Goal: Transaction & Acquisition: Register for event/course

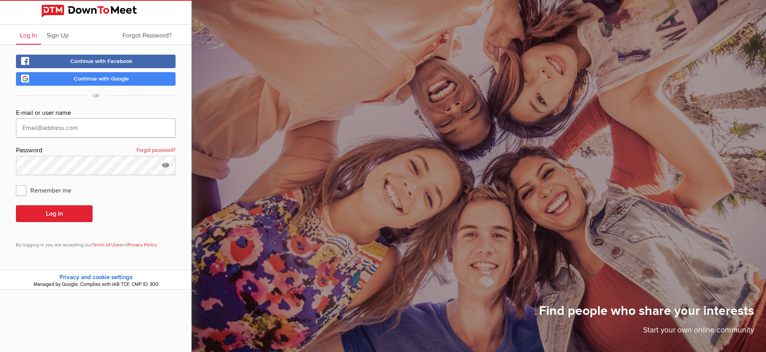
click at [89, 124] on input "text" at bounding box center [96, 128] width 160 height 19
type input "[EMAIL_ADDRESS][PERSON_NAME][DOMAIN_NAME]"
click at [26, 190] on span "Remember me" at bounding box center [47, 190] width 63 height 14
click at [16, 183] on input "Remember me" at bounding box center [16, 183] width 0 height 0
checkbox input "true"
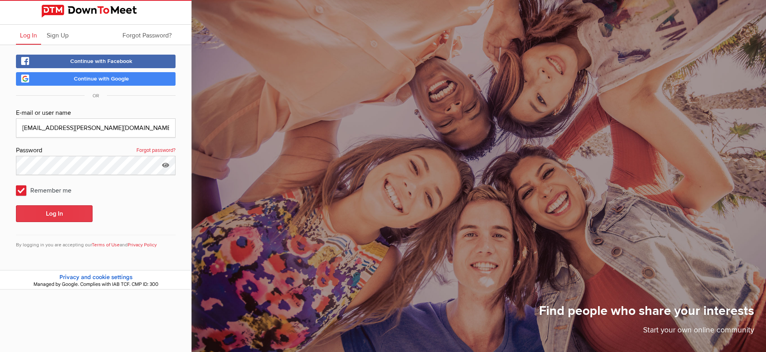
click at [54, 212] on button "Log In" at bounding box center [54, 214] width 77 height 17
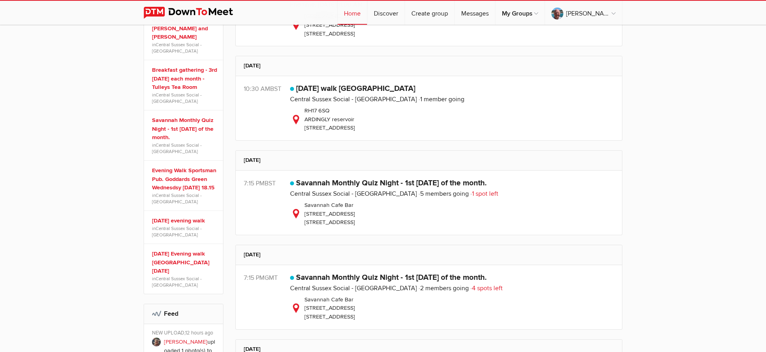
scroll to position [350, 0]
click at [475, 194] on span "1 spot left" at bounding box center [485, 193] width 28 height 8
click at [408, 183] on link "Savannah Monthly Quiz Night - 1st [DATE] of the month." at bounding box center [391, 183] width 191 height 10
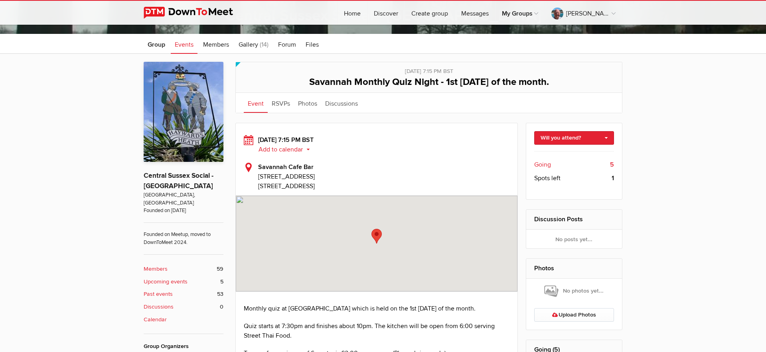
scroll to position [183, 0]
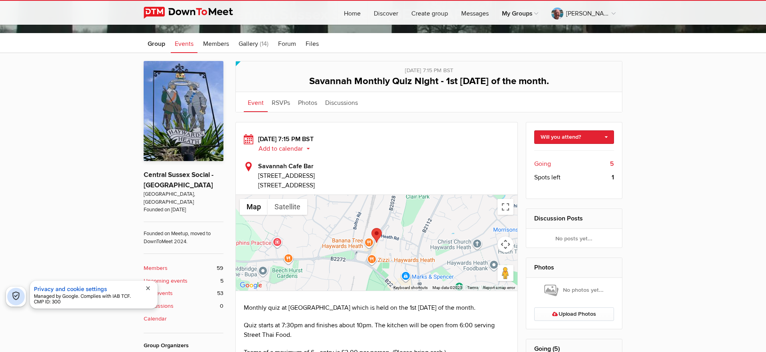
click at [546, 165] on span "Going" at bounding box center [542, 164] width 17 height 10
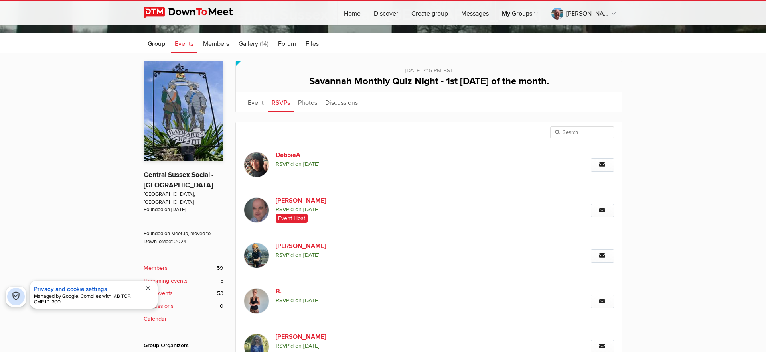
scroll to position [216, 0]
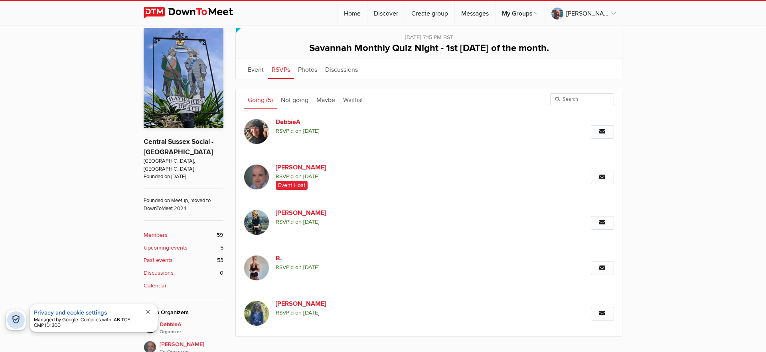
click at [256, 100] on link "Going (5)" at bounding box center [260, 99] width 33 height 20
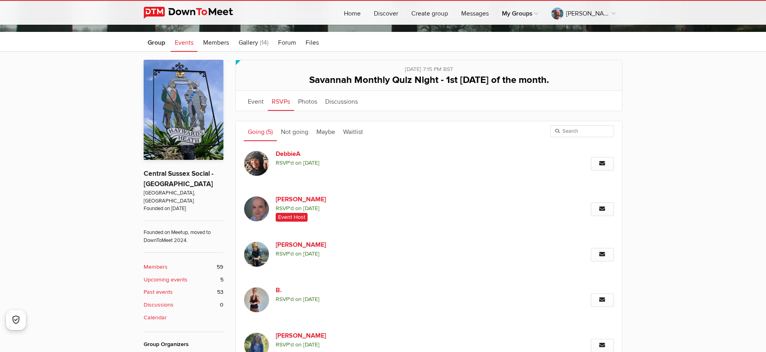
scroll to position [182, 0]
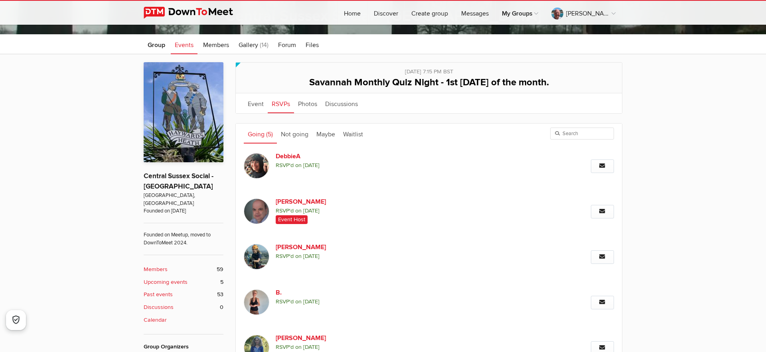
click at [176, 278] on b "Upcoming events" at bounding box center [166, 282] width 44 height 9
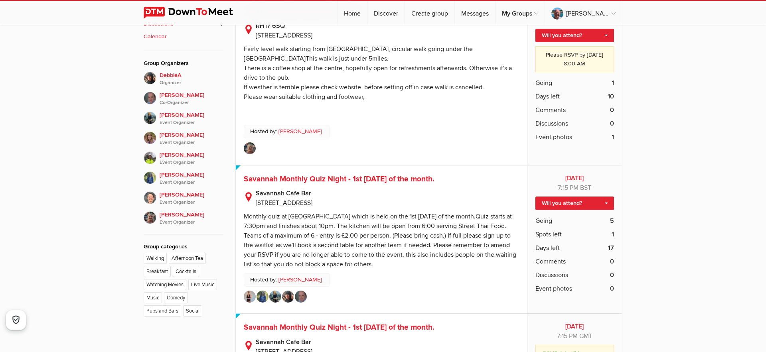
scroll to position [467, 0]
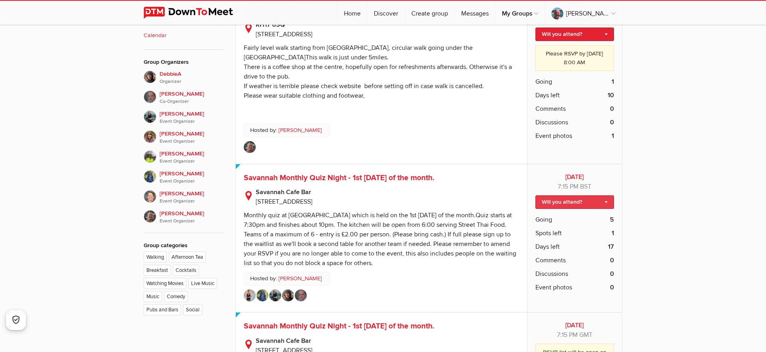
click at [563, 202] on link "Will you attend?" at bounding box center [575, 203] width 79 height 14
click at [498, 188] on b "Savannah Cafe Bar" at bounding box center [387, 193] width 263 height 10
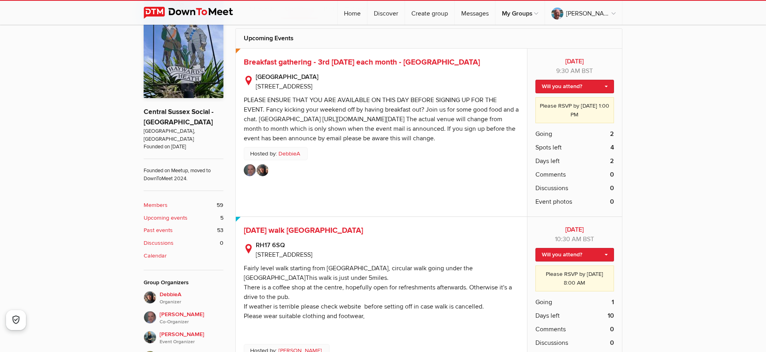
scroll to position [245, 0]
